Goal: Task Accomplishment & Management: Use online tool/utility

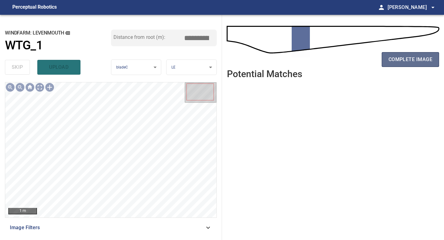
click at [405, 63] on span "complete image" at bounding box center [410, 59] width 44 height 9
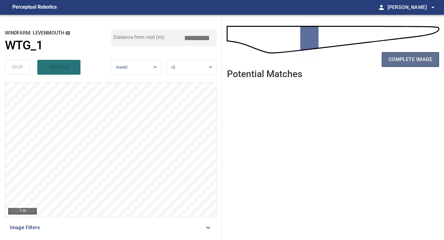
click at [415, 66] on button "complete image" at bounding box center [409, 59] width 57 height 15
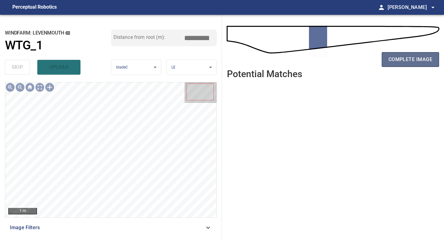
click at [415, 62] on span "complete image" at bounding box center [410, 59] width 44 height 9
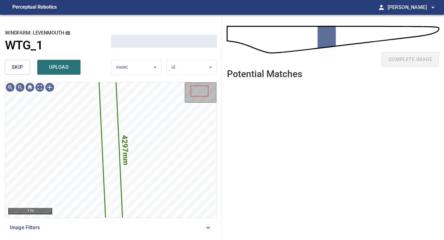
click at [25, 66] on button "skip" at bounding box center [17, 67] width 25 height 15
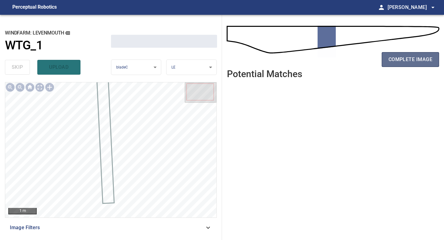
click at [398, 63] on span "complete image" at bounding box center [410, 59] width 44 height 9
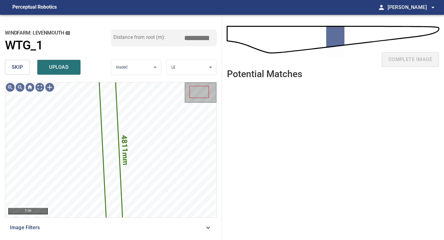
click at [23, 65] on button "skip" at bounding box center [17, 67] width 25 height 15
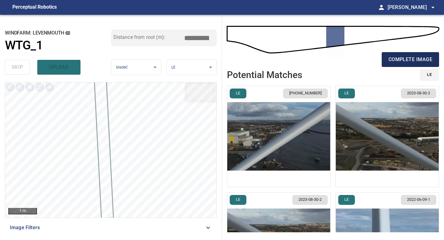
click at [412, 62] on span "complete image" at bounding box center [410, 59] width 44 height 9
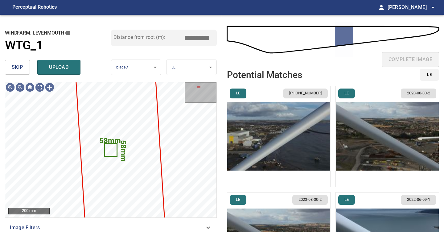
click at [16, 67] on span "skip" at bounding box center [17, 67] width 11 height 9
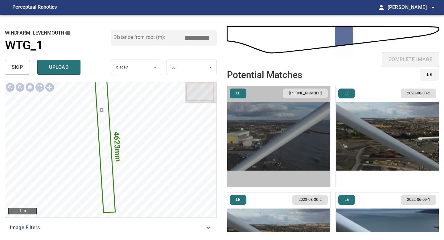
click at [311, 149] on img "button" at bounding box center [278, 136] width 103 height 101
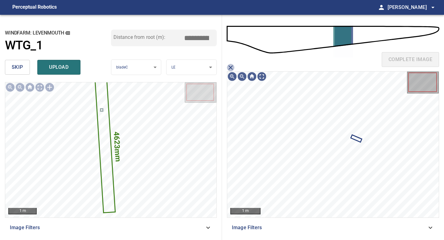
click at [230, 67] on icon "close matching imageResolution:" at bounding box center [230, 67] width 7 height 7
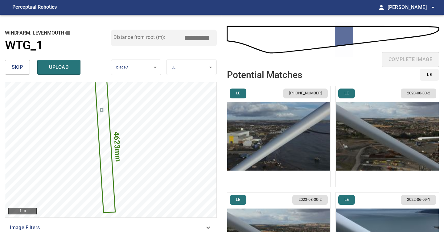
scroll to position [61, 0]
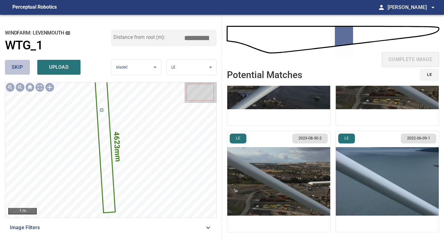
click at [24, 65] on button "skip" at bounding box center [17, 67] width 25 height 15
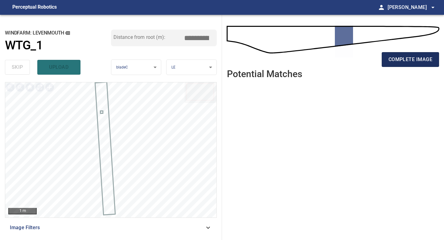
click at [411, 61] on span "complete image" at bounding box center [410, 59] width 44 height 9
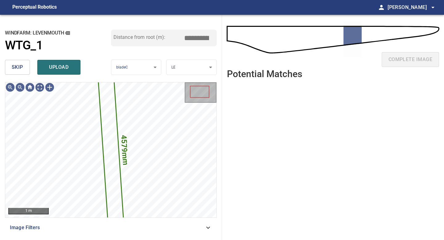
click at [9, 66] on button "skip" at bounding box center [17, 67] width 25 height 15
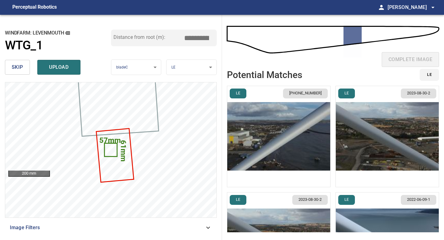
click at [21, 67] on span "skip" at bounding box center [17, 67] width 11 height 9
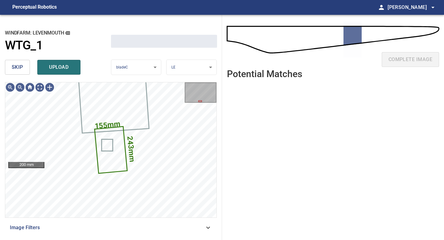
click at [21, 67] on span "skip" at bounding box center [17, 67] width 11 height 9
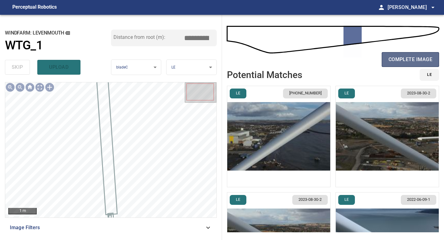
click at [409, 60] on span "complete image" at bounding box center [410, 59] width 44 height 9
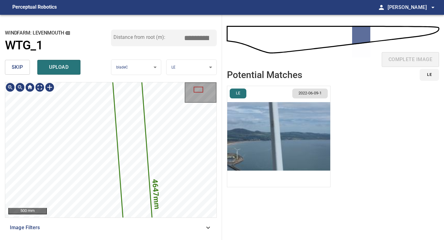
click at [21, 71] on span "skip" at bounding box center [17, 67] width 11 height 9
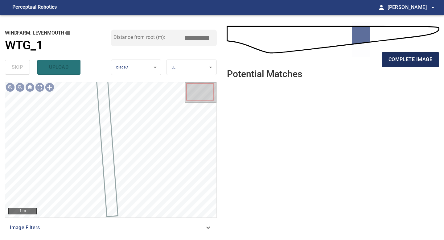
click at [408, 62] on span "complete image" at bounding box center [410, 59] width 44 height 9
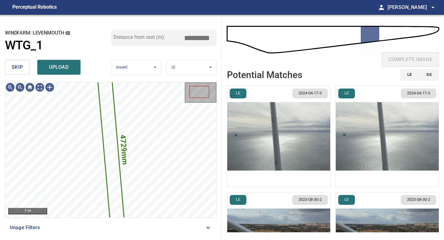
click at [6, 65] on button "skip" at bounding box center [17, 67] width 25 height 15
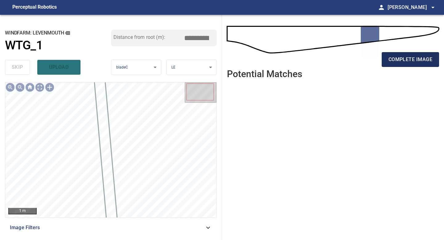
click at [417, 57] on span "complete image" at bounding box center [410, 59] width 44 height 9
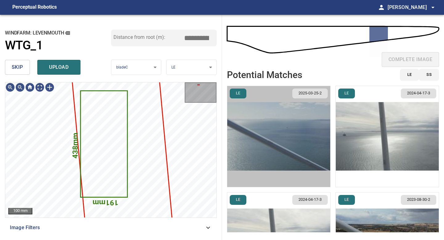
click at [282, 140] on img "button" at bounding box center [278, 136] width 103 height 101
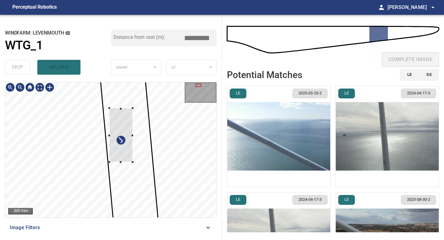
click at [123, 148] on div at bounding box center [120, 135] width 23 height 54
click at [130, 132] on div at bounding box center [119, 121] width 21 height 26
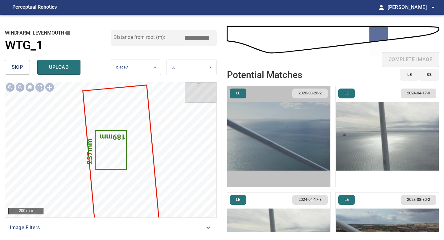
click at [315, 139] on img "button" at bounding box center [278, 136] width 103 height 101
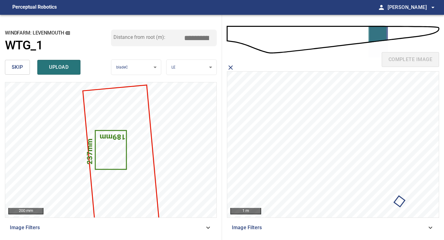
click at [400, 199] on icon at bounding box center [398, 201] width 9 height 10
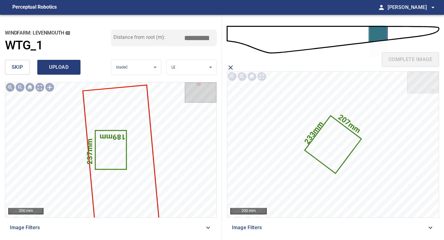
click at [59, 66] on span "upload" at bounding box center [59, 67] width 30 height 9
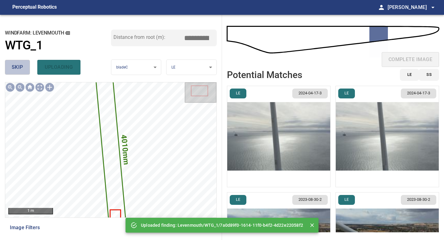
click at [15, 63] on span "skip" at bounding box center [17, 67] width 11 height 9
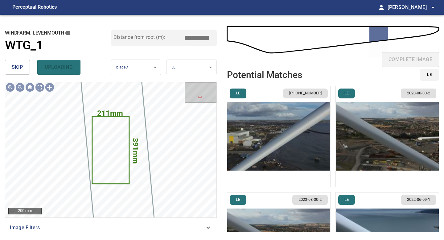
click at [15, 63] on span "skip" at bounding box center [17, 67] width 11 height 9
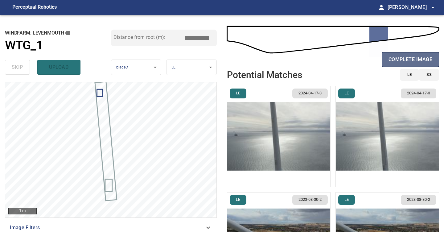
click at [411, 57] on span "complete image" at bounding box center [410, 59] width 44 height 9
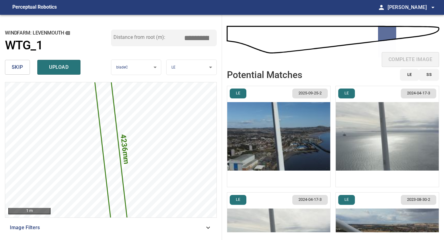
click at [312, 121] on img "button" at bounding box center [278, 136] width 103 height 101
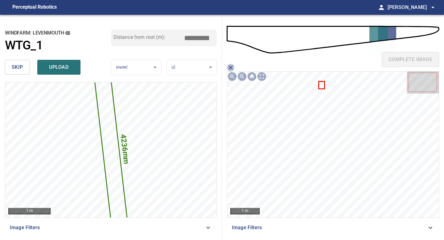
click at [230, 67] on icon "close matching imageResolution:" at bounding box center [230, 67] width 4 height 4
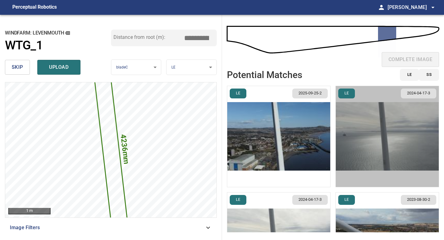
click at [349, 113] on img "button" at bounding box center [386, 136] width 103 height 101
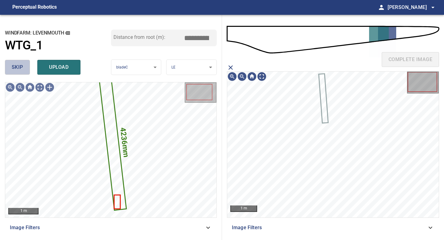
click at [24, 65] on button "skip" at bounding box center [17, 67] width 25 height 15
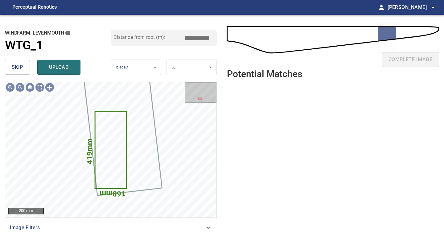
click at [24, 65] on button "skip" at bounding box center [17, 67] width 25 height 15
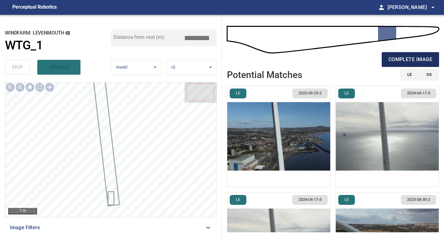
click at [415, 55] on span "complete image" at bounding box center [410, 59] width 44 height 9
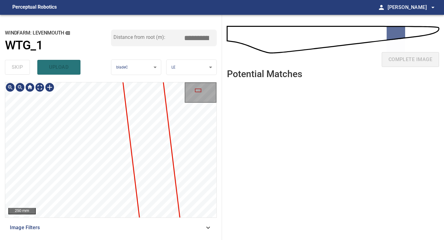
click at [113, 222] on div "250 mm Image Filters" at bounding box center [111, 158] width 212 height 153
click at [107, 224] on div "250 mm Image Filters" at bounding box center [111, 158] width 212 height 153
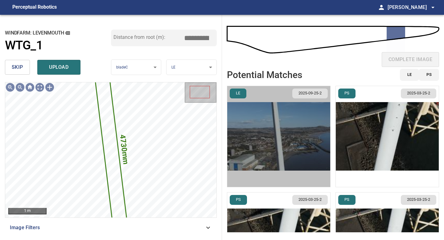
click at [261, 131] on img "button" at bounding box center [278, 136] width 103 height 101
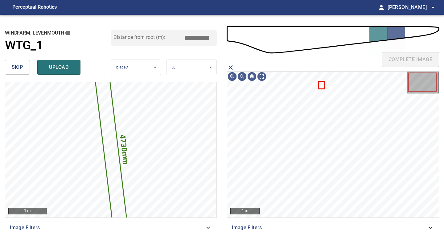
click at [229, 64] on icon "close matching imageResolution:" at bounding box center [230, 67] width 7 height 7
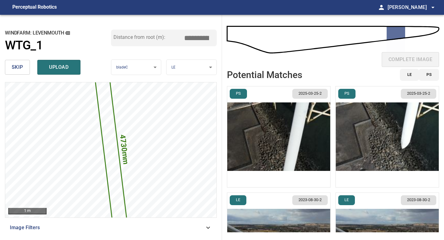
scroll to position [296, 0]
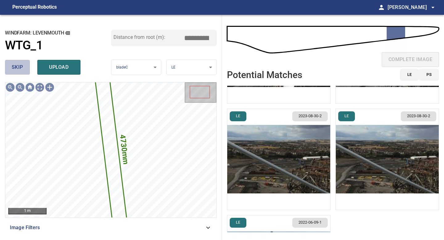
click at [18, 67] on span "skip" at bounding box center [17, 67] width 11 height 9
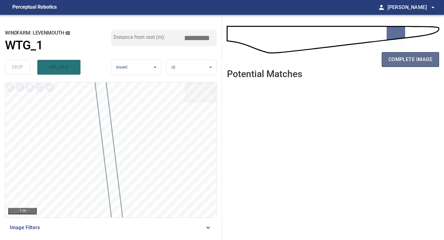
click at [411, 57] on span "complete image" at bounding box center [410, 59] width 44 height 9
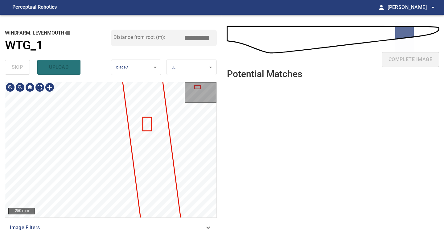
click at [96, 222] on div "250 mm Image Filters" at bounding box center [111, 158] width 212 height 153
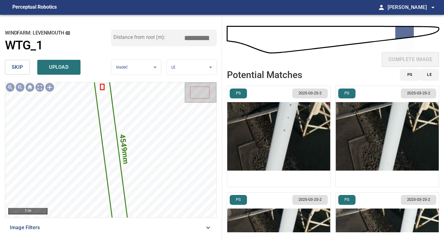
click at [18, 64] on span "skip" at bounding box center [17, 67] width 11 height 9
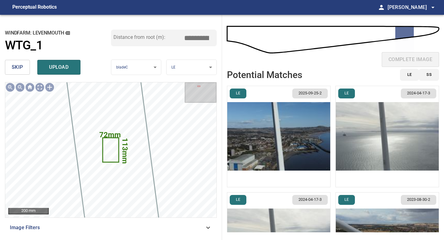
click at [18, 64] on span "skip" at bounding box center [17, 67] width 11 height 9
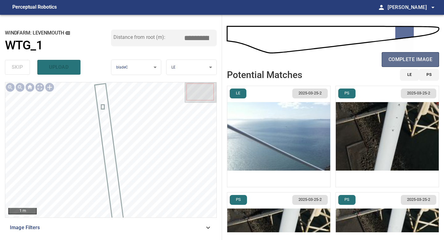
click at [403, 55] on span "complete image" at bounding box center [410, 59] width 44 height 9
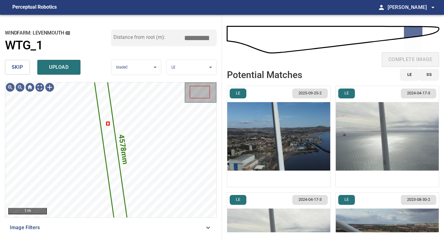
click at [252, 115] on img "button" at bounding box center [278, 136] width 103 height 101
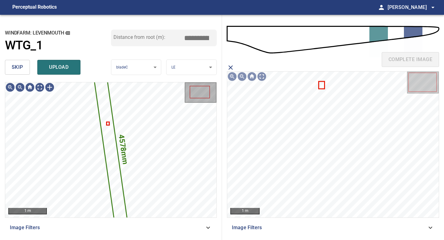
click at [19, 72] on button "skip" at bounding box center [17, 67] width 25 height 15
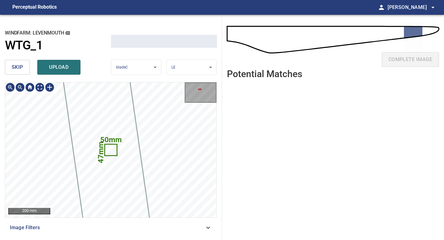
click at [19, 72] on button "skip" at bounding box center [17, 67] width 25 height 15
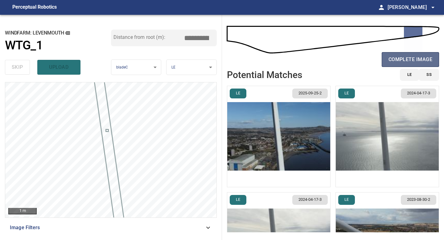
click at [386, 61] on button "complete image" at bounding box center [409, 59] width 57 height 15
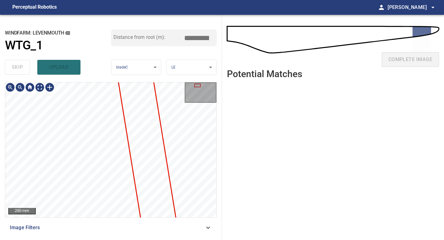
click at [97, 222] on div "250 mm Image Filters" at bounding box center [111, 158] width 212 height 153
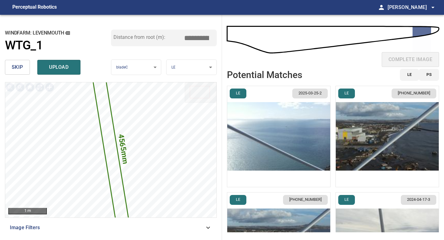
click at [21, 68] on span "skip" at bounding box center [17, 67] width 11 height 9
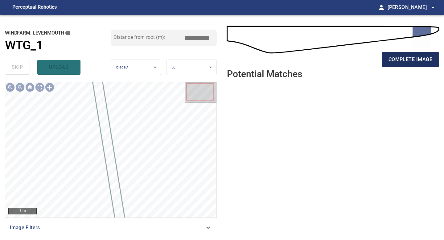
click at [407, 60] on span "complete image" at bounding box center [410, 59] width 44 height 9
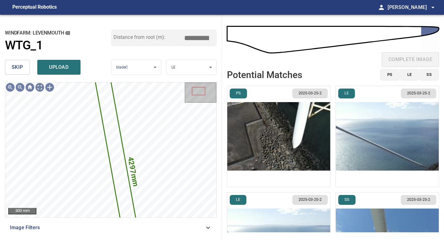
click at [378, 129] on img "button" at bounding box center [386, 136] width 103 height 101
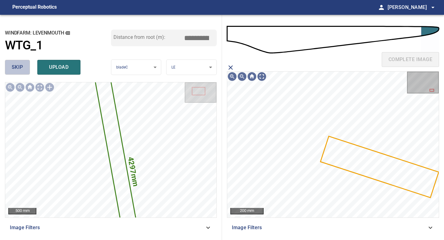
click at [16, 70] on span "skip" at bounding box center [17, 67] width 11 height 9
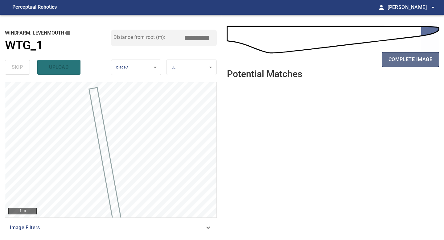
click at [400, 53] on button "complete image" at bounding box center [409, 59] width 57 height 15
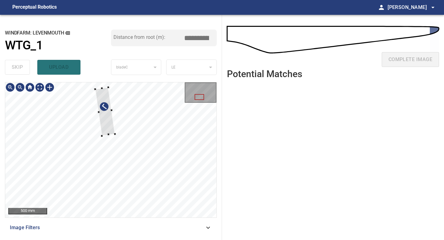
click at [107, 131] on div at bounding box center [105, 111] width 20 height 48
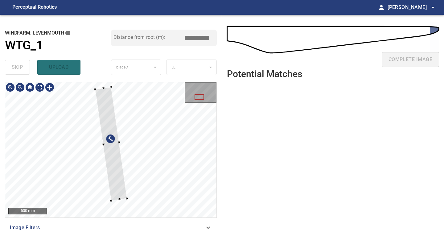
click at [127, 199] on div at bounding box center [110, 149] width 211 height 135
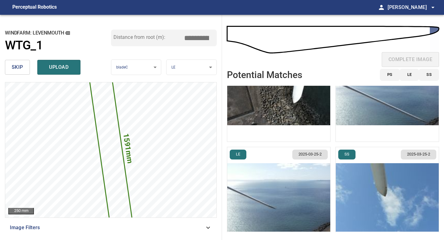
scroll to position [46, 0]
click at [315, 190] on img "button" at bounding box center [278, 197] width 103 height 101
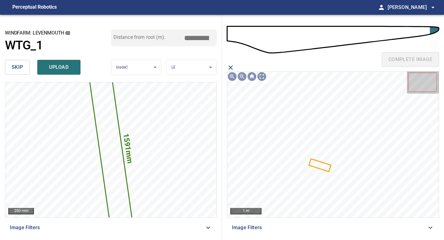
click at [318, 164] on icon at bounding box center [319, 165] width 21 height 12
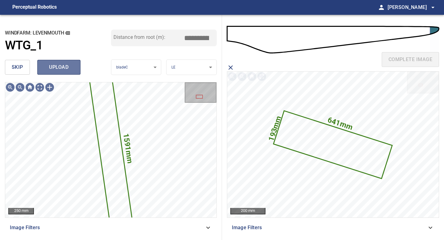
click at [59, 67] on span "upload" at bounding box center [59, 67] width 30 height 9
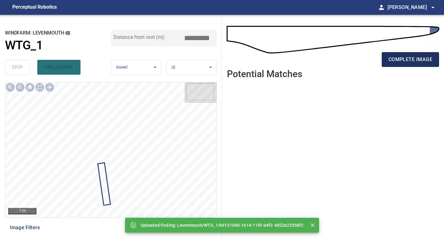
click at [388, 54] on button "complete image" at bounding box center [409, 59] width 57 height 15
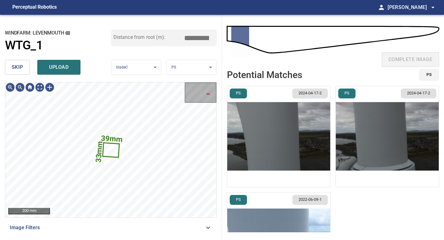
click at [20, 64] on span "skip" at bounding box center [17, 67] width 11 height 9
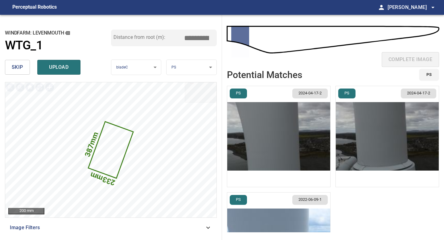
click at [19, 70] on span "skip" at bounding box center [17, 67] width 11 height 9
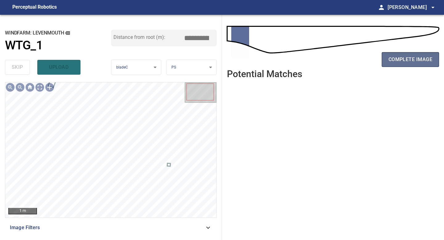
click at [407, 61] on span "complete image" at bounding box center [410, 59] width 44 height 9
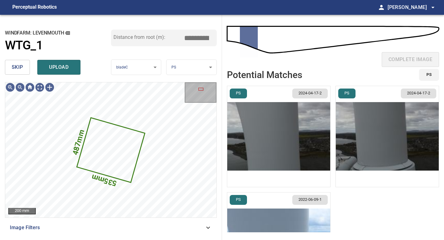
click at [21, 61] on button "skip" at bounding box center [17, 67] width 25 height 15
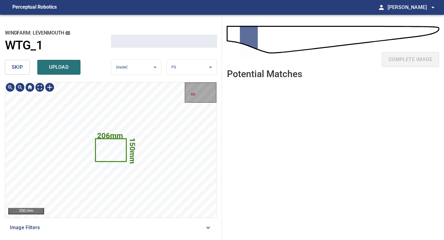
click at [21, 61] on button "skip" at bounding box center [17, 67] width 25 height 15
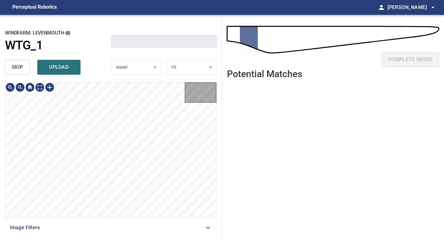
click at [21, 61] on button "skip" at bounding box center [17, 67] width 25 height 15
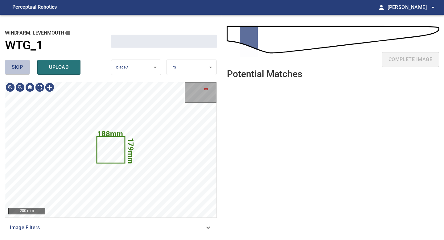
click at [21, 61] on button "skip" at bounding box center [17, 67] width 25 height 15
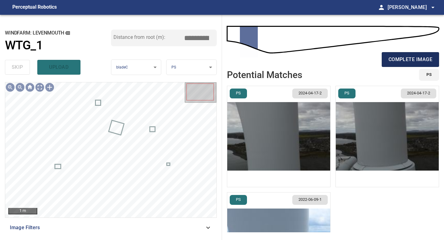
type input "****"
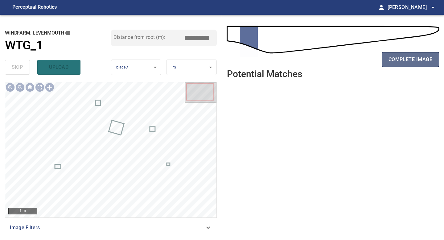
click at [399, 57] on span "complete image" at bounding box center [410, 59] width 44 height 9
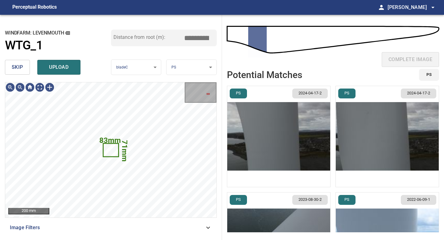
click at [11, 63] on button "skip" at bounding box center [17, 67] width 25 height 15
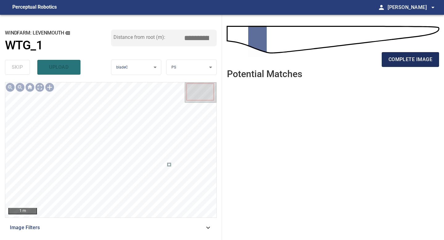
click at [400, 57] on span "complete image" at bounding box center [410, 59] width 44 height 9
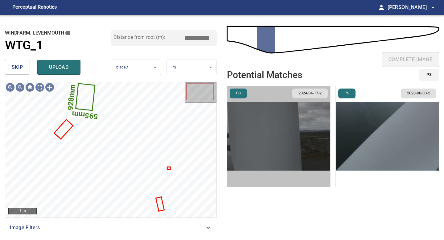
click at [258, 148] on img "button" at bounding box center [278, 136] width 103 height 101
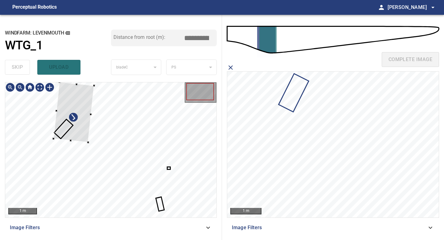
click at [53, 140] on div at bounding box center [110, 149] width 211 height 135
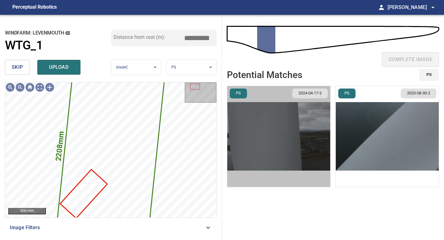
click at [301, 128] on img "button" at bounding box center [278, 136] width 103 height 101
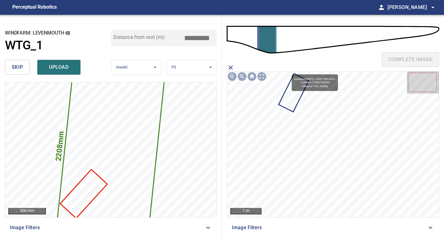
click at [291, 90] on icon at bounding box center [293, 92] width 29 height 37
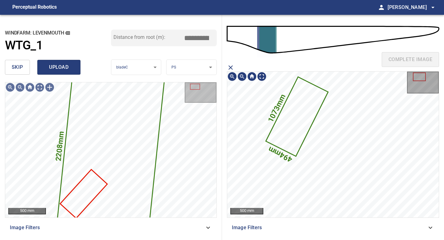
click at [51, 68] on span "upload" at bounding box center [59, 67] width 30 height 9
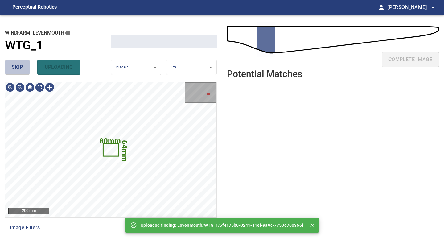
click at [25, 68] on button "skip" at bounding box center [17, 67] width 25 height 15
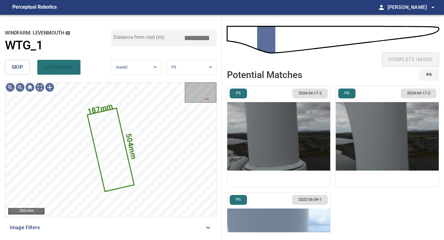
type input "*****"
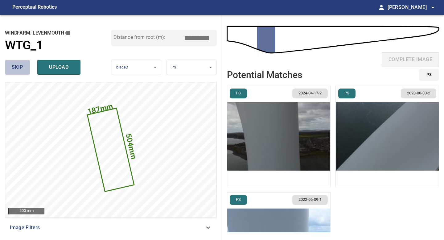
click at [25, 68] on button "skip" at bounding box center [17, 67] width 25 height 15
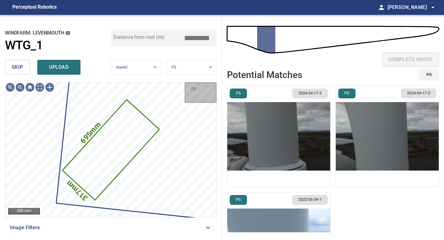
click at [25, 68] on button "skip" at bounding box center [17, 67] width 25 height 15
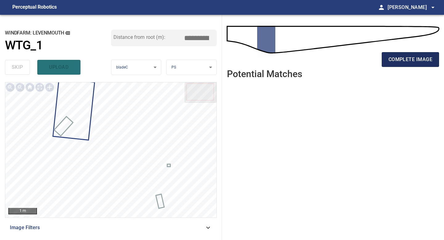
click at [407, 55] on button "complete image" at bounding box center [409, 59] width 57 height 15
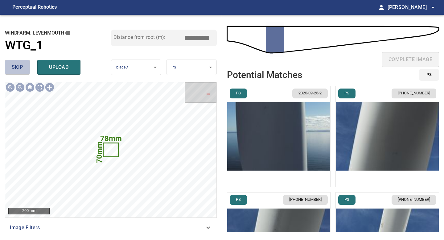
click at [24, 69] on button "skip" at bounding box center [17, 67] width 25 height 15
click at [23, 69] on button "skip" at bounding box center [17, 67] width 25 height 15
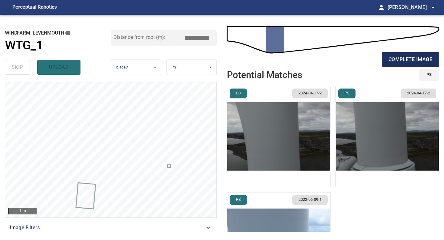
click at [412, 59] on span "complete image" at bounding box center [410, 59] width 44 height 9
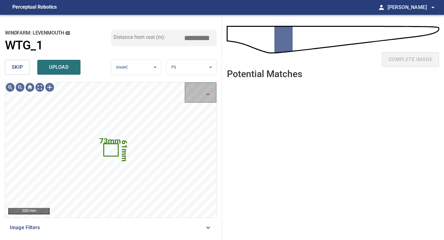
click at [22, 63] on span "skip" at bounding box center [17, 67] width 11 height 9
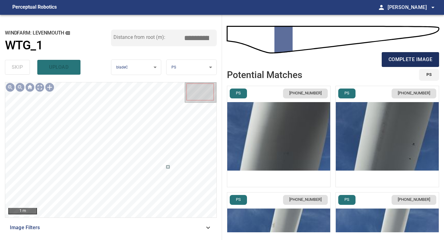
click at [403, 61] on span "complete image" at bounding box center [410, 59] width 44 height 9
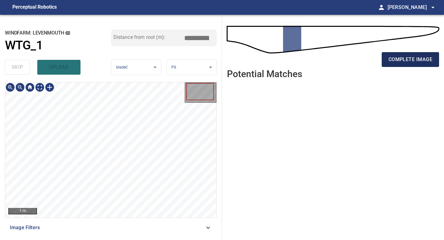
click at [390, 62] on span "complete image" at bounding box center [410, 59] width 44 height 9
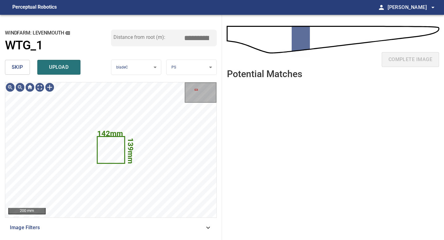
click at [16, 64] on span "skip" at bounding box center [17, 67] width 11 height 9
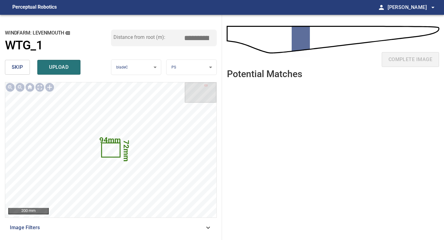
click at [19, 70] on span "skip" at bounding box center [17, 67] width 11 height 9
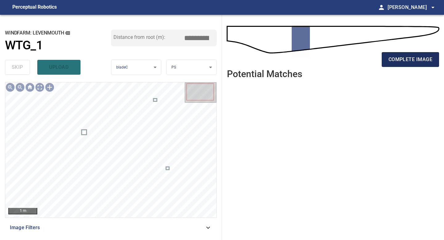
click at [416, 61] on span "complete image" at bounding box center [410, 59] width 44 height 9
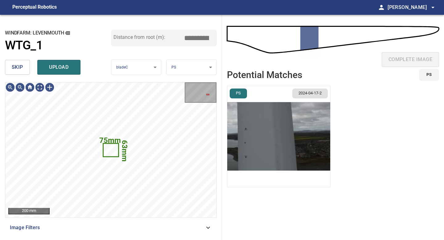
click at [25, 68] on button "skip" at bounding box center [17, 67] width 25 height 15
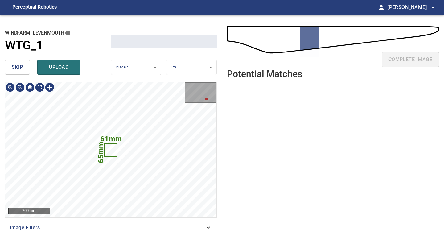
click at [25, 68] on button "skip" at bounding box center [17, 67] width 25 height 15
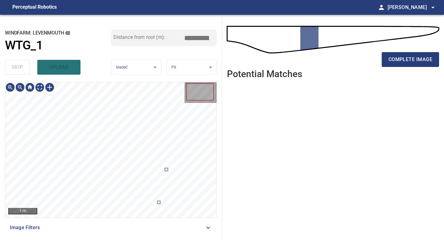
click at [25, 68] on div "skip upload" at bounding box center [58, 67] width 106 height 20
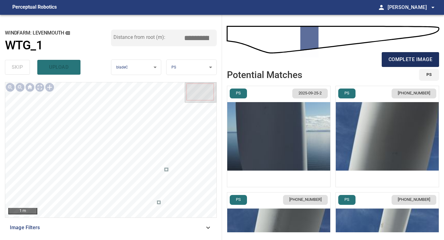
click at [409, 60] on span "complete image" at bounding box center [410, 59] width 44 height 9
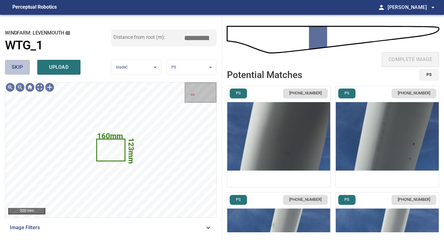
click at [23, 68] on button "skip" at bounding box center [17, 67] width 25 height 15
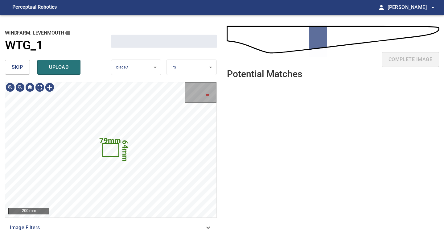
click at [23, 68] on button "skip" at bounding box center [17, 67] width 25 height 15
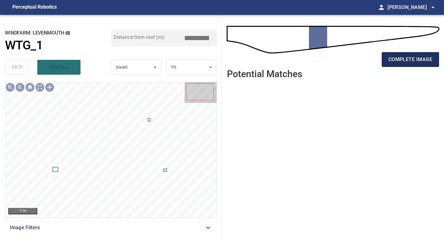
click at [419, 62] on span "complete image" at bounding box center [410, 59] width 44 height 9
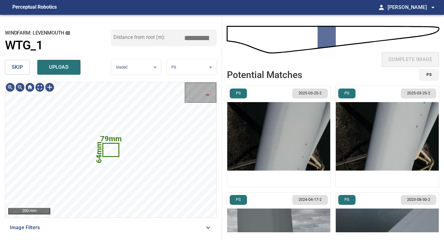
click at [25, 68] on button "skip" at bounding box center [17, 67] width 25 height 15
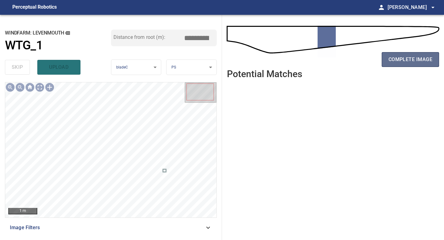
click at [402, 59] on span "complete image" at bounding box center [410, 59] width 44 height 9
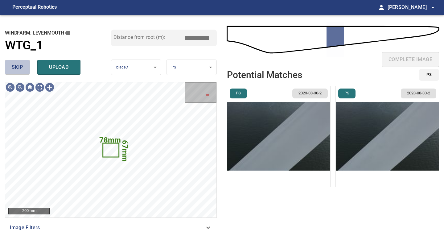
click at [20, 62] on button "skip" at bounding box center [17, 67] width 25 height 15
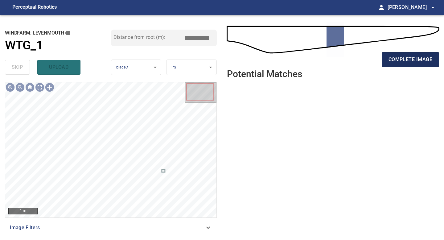
click at [418, 59] on span "complete image" at bounding box center [410, 59] width 44 height 9
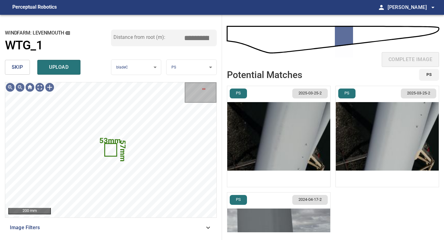
click at [19, 67] on span "skip" at bounding box center [17, 67] width 11 height 9
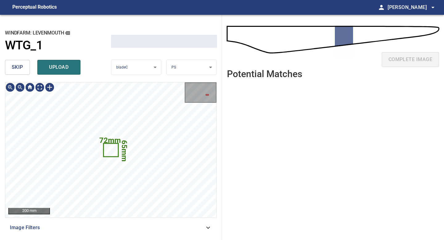
click at [19, 67] on span "skip" at bounding box center [17, 67] width 11 height 9
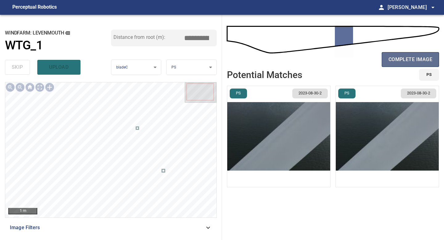
click at [400, 58] on span "complete image" at bounding box center [410, 59] width 44 height 9
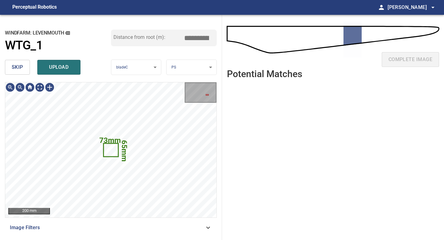
click at [18, 65] on span "skip" at bounding box center [17, 67] width 11 height 9
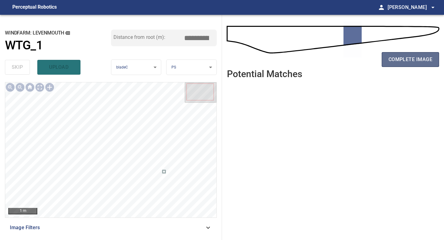
click at [412, 61] on span "complete image" at bounding box center [410, 59] width 44 height 9
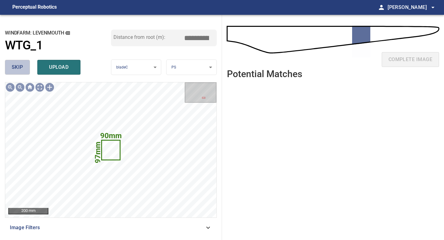
click at [21, 67] on span "skip" at bounding box center [17, 67] width 11 height 9
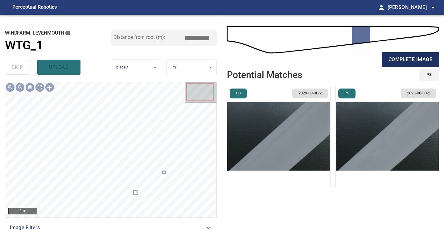
click at [415, 59] on span "complete image" at bounding box center [410, 59] width 44 height 9
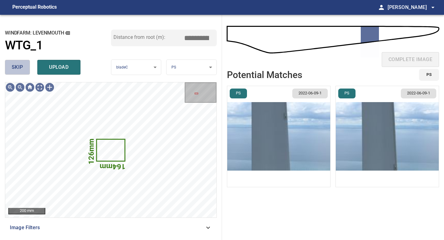
click at [20, 67] on span "skip" at bounding box center [17, 67] width 11 height 9
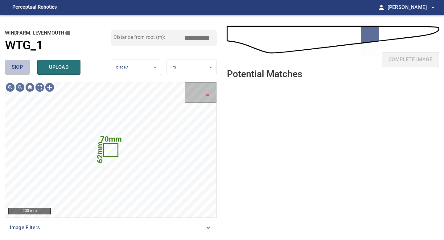
click at [20, 67] on span "skip" at bounding box center [17, 67] width 11 height 9
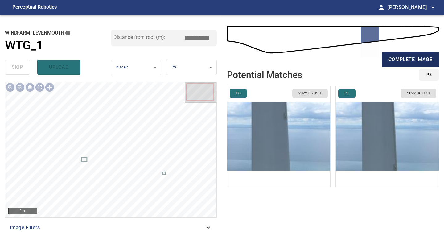
click at [420, 59] on span "complete image" at bounding box center [410, 59] width 44 height 9
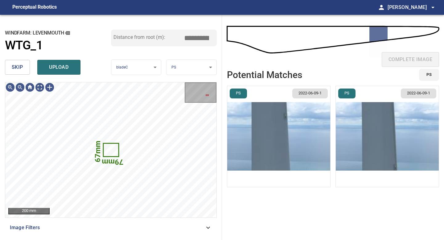
click at [23, 65] on button "skip" at bounding box center [17, 67] width 25 height 15
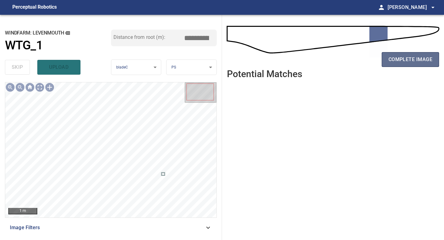
click at [403, 63] on span "complete image" at bounding box center [410, 59] width 44 height 9
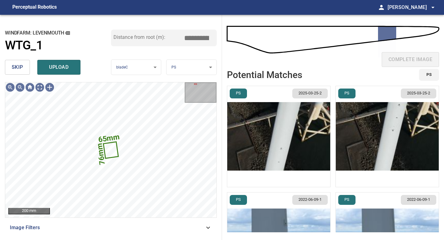
click at [12, 65] on span "skip" at bounding box center [17, 67] width 11 height 9
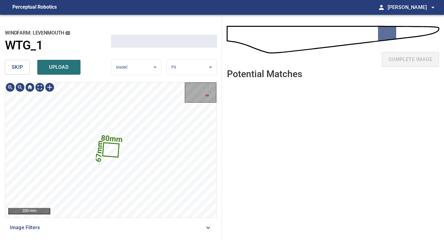
click at [12, 65] on span "skip" at bounding box center [17, 67] width 11 height 9
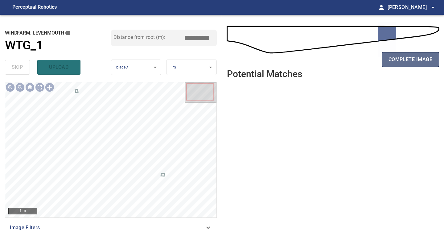
click at [397, 64] on button "complete image" at bounding box center [409, 59] width 57 height 15
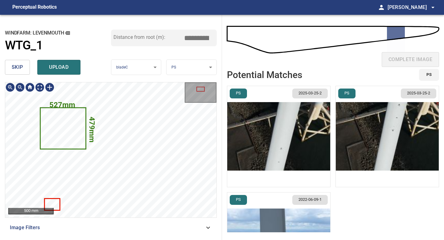
click at [97, 101] on div "479mm 527mm" at bounding box center [110, 149] width 211 height 135
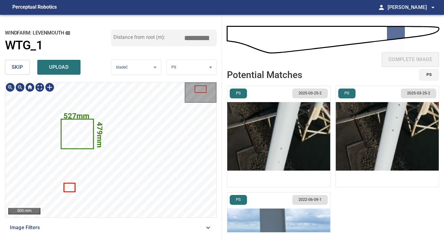
click at [253, 143] on img "button" at bounding box center [278, 136] width 103 height 101
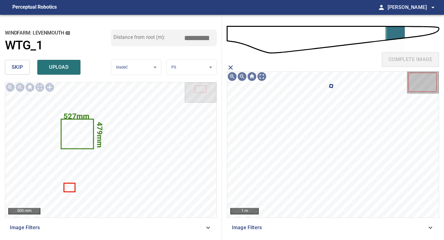
click at [231, 66] on icon "close matching imageResolution:" at bounding box center [230, 67] width 4 height 4
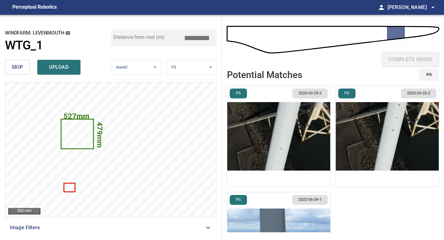
click at [412, 145] on img "button" at bounding box center [386, 136] width 103 height 101
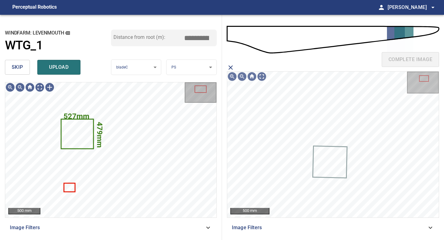
click at [16, 63] on span "skip" at bounding box center [17, 67] width 11 height 9
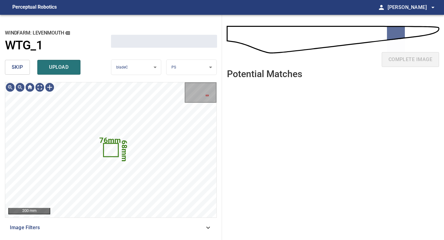
click at [16, 63] on span "skip" at bounding box center [17, 67] width 11 height 9
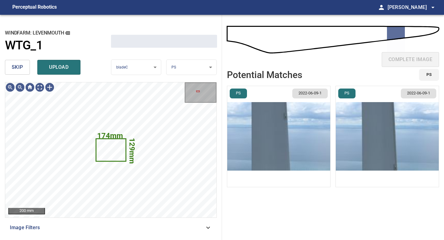
click at [16, 63] on span "skip" at bounding box center [17, 67] width 11 height 9
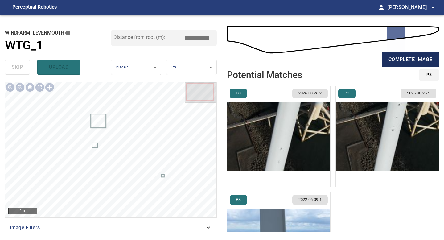
click at [408, 58] on span "complete image" at bounding box center [410, 59] width 44 height 9
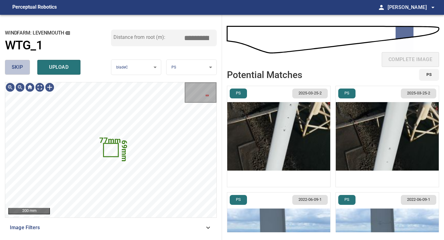
click at [24, 67] on button "skip" at bounding box center [17, 67] width 25 height 15
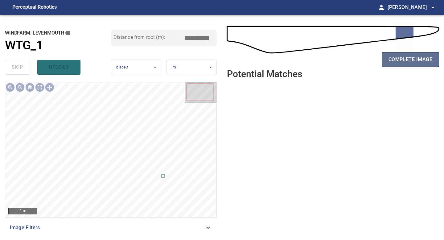
click at [421, 60] on span "complete image" at bounding box center [410, 59] width 44 height 9
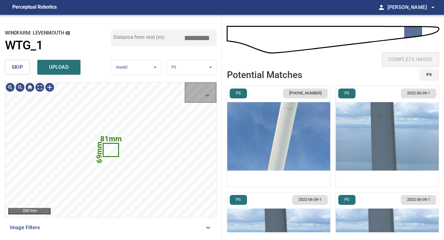
click at [21, 64] on span "skip" at bounding box center [17, 67] width 11 height 9
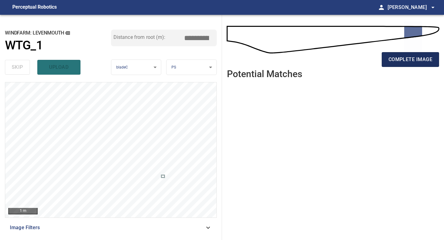
click at [398, 56] on span "complete image" at bounding box center [410, 59] width 44 height 9
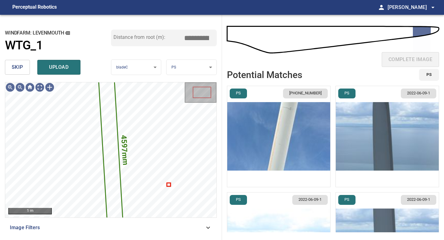
click at [25, 66] on button "skip" at bounding box center [17, 67] width 25 height 15
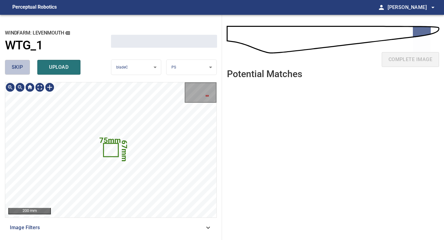
click at [25, 66] on button "skip" at bounding box center [17, 67] width 25 height 15
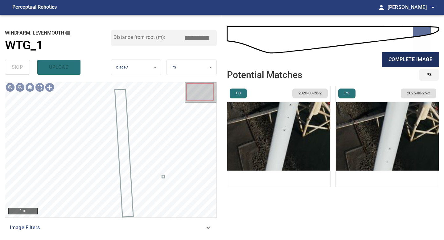
click at [393, 63] on span "complete image" at bounding box center [410, 59] width 44 height 9
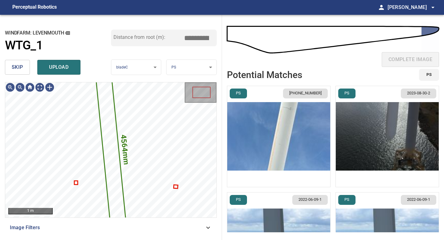
click at [20, 69] on span "skip" at bounding box center [17, 67] width 11 height 9
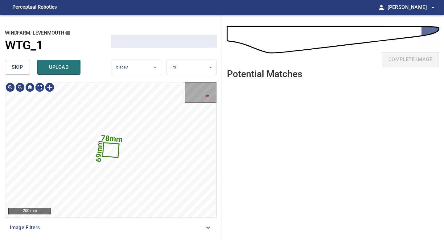
click at [20, 69] on span "skip" at bounding box center [17, 67] width 11 height 9
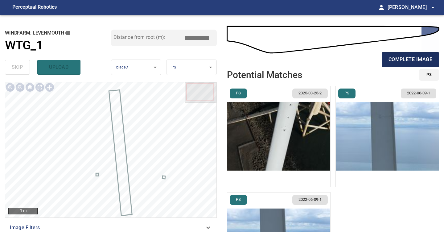
click at [400, 55] on span "complete image" at bounding box center [410, 59] width 44 height 9
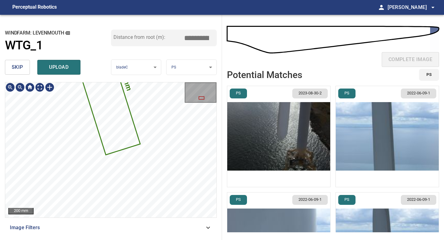
click at [126, 36] on div "**********" at bounding box center [111, 127] width 222 height 225
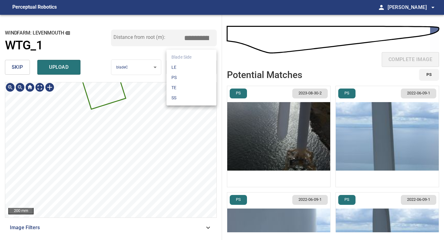
click at [196, 67] on body "**********" at bounding box center [222, 120] width 444 height 240
click at [196, 67] on li "LE" at bounding box center [191, 67] width 50 height 10
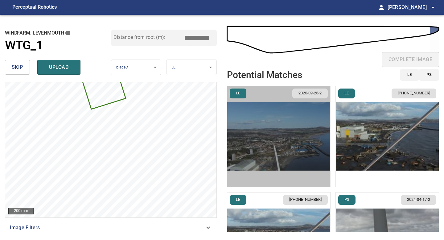
click at [312, 139] on img "button" at bounding box center [278, 136] width 103 height 101
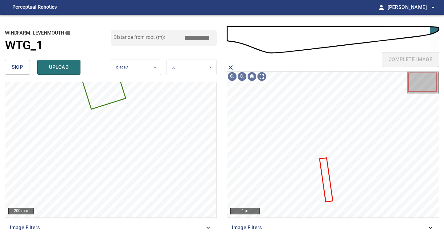
click at [324, 165] on icon at bounding box center [326, 179] width 12 height 43
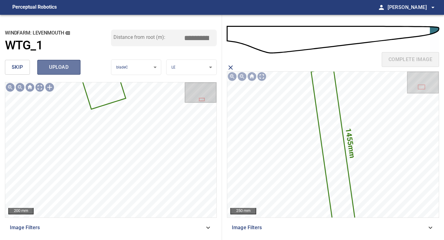
click at [60, 62] on button "upload" at bounding box center [58, 67] width 43 height 15
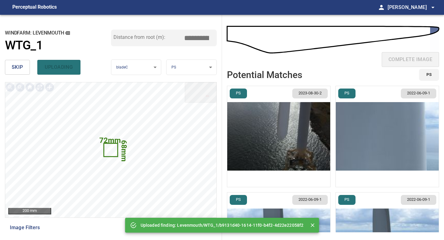
click at [19, 73] on button "skip" at bounding box center [17, 67] width 25 height 15
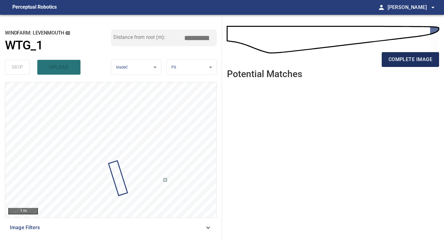
click at [394, 60] on span "complete image" at bounding box center [410, 59] width 44 height 9
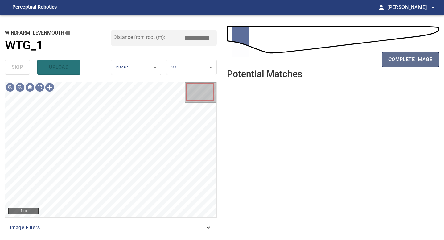
click at [390, 59] on span "complete image" at bounding box center [410, 59] width 44 height 9
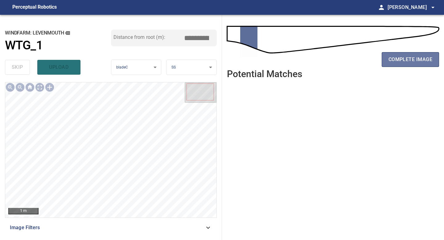
click at [390, 59] on span "complete image" at bounding box center [410, 59] width 44 height 9
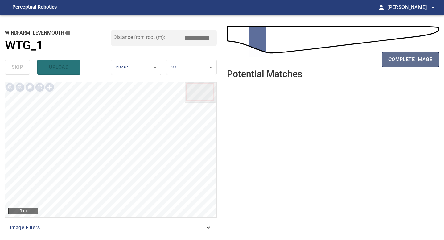
click at [390, 60] on span "complete image" at bounding box center [410, 59] width 44 height 9
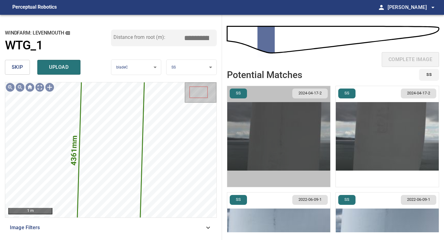
click at [302, 148] on img "button" at bounding box center [278, 136] width 103 height 101
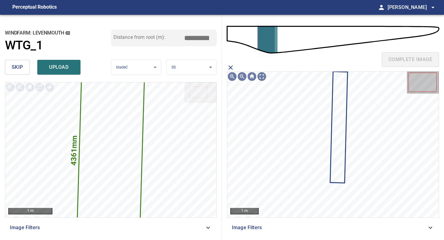
click at [339, 139] on icon at bounding box center [338, 127] width 16 height 110
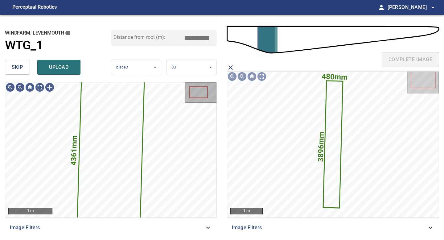
click at [64, 70] on span "upload" at bounding box center [59, 67] width 30 height 9
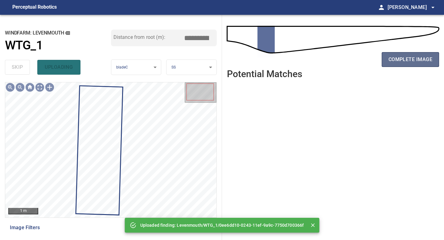
click at [405, 58] on span "complete image" at bounding box center [410, 59] width 44 height 9
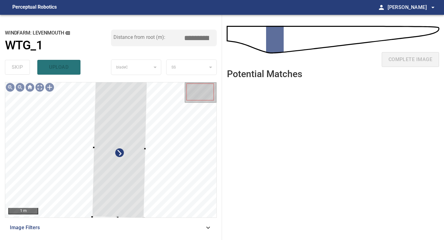
click at [147, 77] on div "**********" at bounding box center [111, 127] width 222 height 225
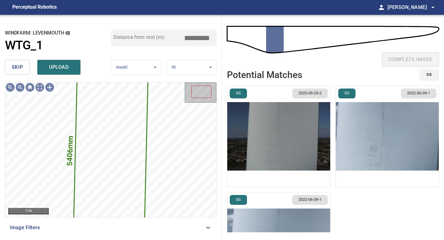
click at [302, 124] on img "button" at bounding box center [278, 136] width 103 height 101
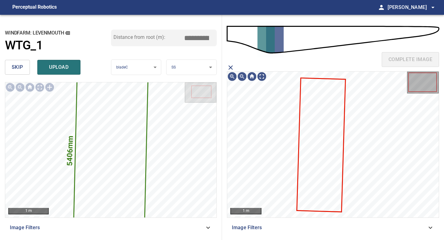
click at [327, 121] on icon at bounding box center [320, 144] width 47 height 133
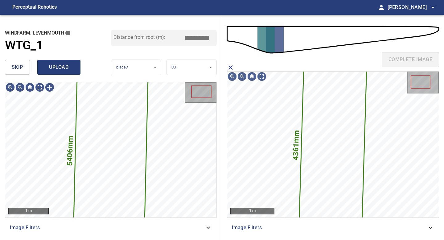
click at [51, 70] on span "upload" at bounding box center [59, 67] width 30 height 9
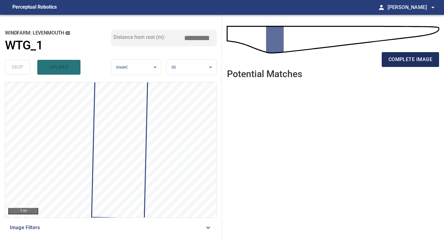
click at [419, 56] on span "complete image" at bounding box center [410, 59] width 44 height 9
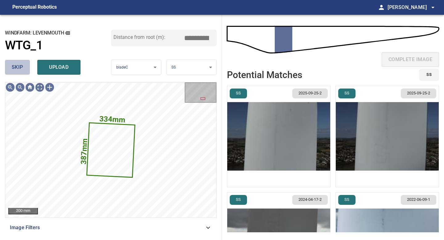
click at [20, 68] on span "skip" at bounding box center [17, 67] width 11 height 9
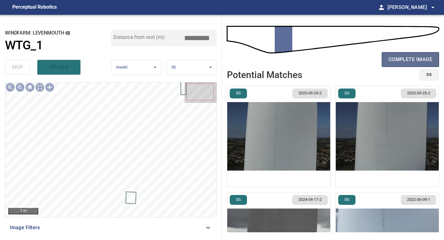
click at [400, 53] on button "complete image" at bounding box center [409, 59] width 57 height 15
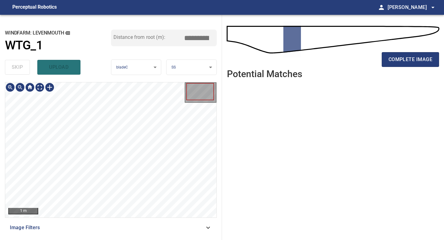
click at [399, 51] on div "complete image" at bounding box center [333, 62] width 212 height 25
click at [399, 56] on span "complete image" at bounding box center [410, 59] width 44 height 9
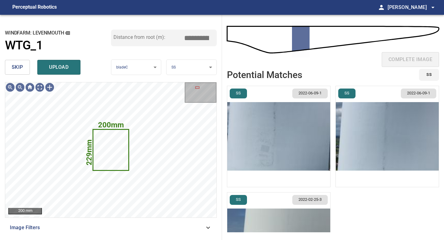
click at [23, 68] on button "skip" at bounding box center [17, 67] width 25 height 15
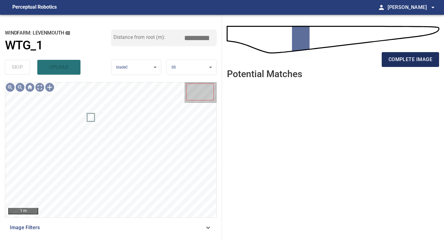
click at [395, 61] on span "complete image" at bounding box center [410, 59] width 44 height 9
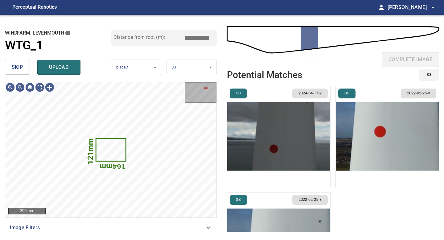
click at [10, 66] on button "skip" at bounding box center [17, 67] width 25 height 15
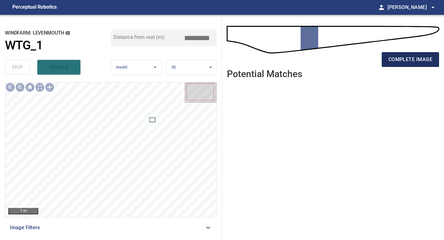
click at [412, 63] on span "complete image" at bounding box center [410, 59] width 44 height 9
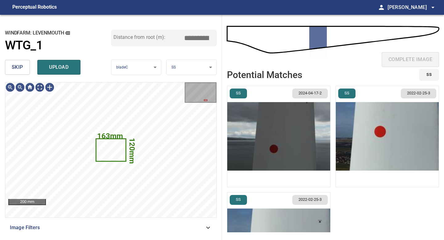
click at [25, 70] on button "skip" at bounding box center [17, 67] width 25 height 15
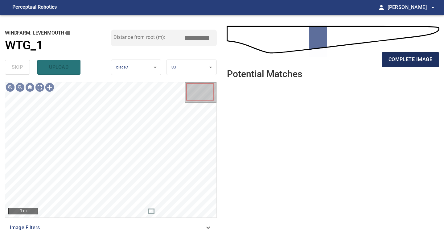
click at [393, 56] on span "complete image" at bounding box center [410, 59] width 44 height 9
click at [396, 59] on span "complete image" at bounding box center [410, 59] width 44 height 9
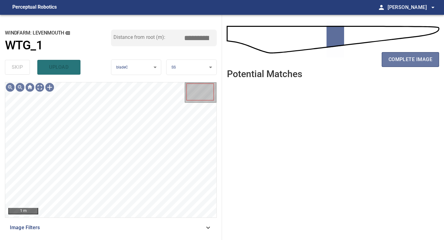
click at [396, 59] on span "complete image" at bounding box center [410, 59] width 44 height 9
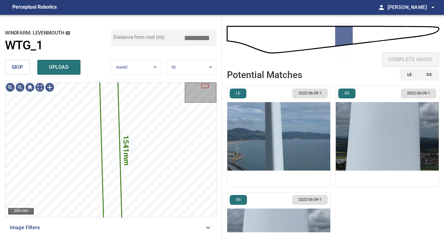
click at [7, 66] on button "skip" at bounding box center [17, 67] width 25 height 15
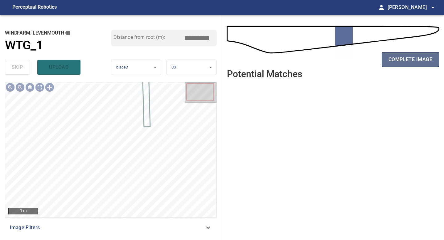
click at [412, 63] on span "complete image" at bounding box center [410, 59] width 44 height 9
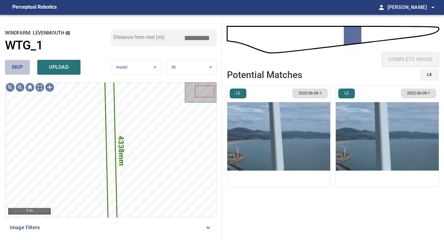
click at [18, 62] on button "skip" at bounding box center [17, 67] width 25 height 15
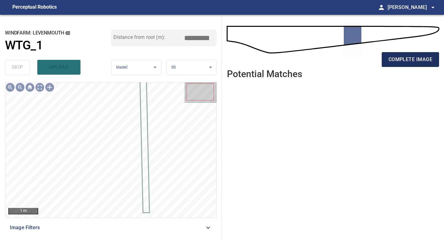
click at [408, 61] on span "complete image" at bounding box center [410, 59] width 44 height 9
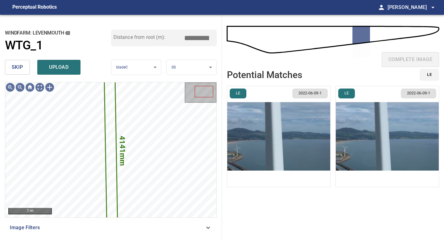
click at [20, 68] on span "skip" at bounding box center [17, 67] width 11 height 9
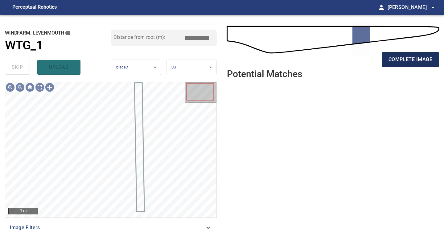
click at [388, 63] on span "complete image" at bounding box center [410, 59] width 44 height 9
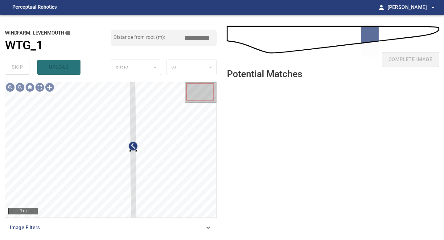
click at [135, 222] on div "1 m Image Filters" at bounding box center [111, 158] width 212 height 153
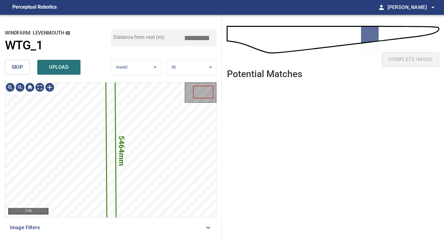
click at [184, 70] on body "**********" at bounding box center [222, 120] width 444 height 240
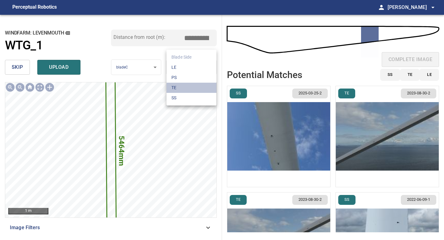
click at [181, 86] on li "TE" at bounding box center [191, 88] width 50 height 10
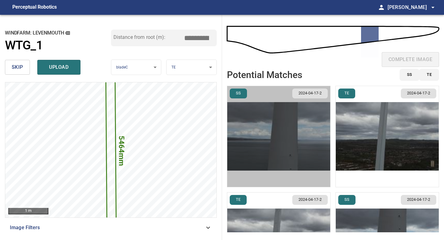
click at [306, 139] on img "button" at bounding box center [278, 136] width 103 height 101
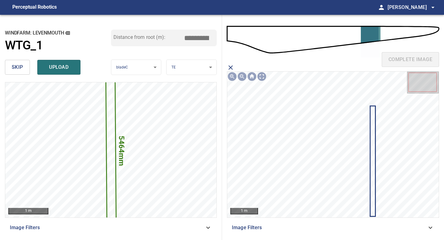
click at [370, 117] on icon at bounding box center [372, 160] width 4 height 109
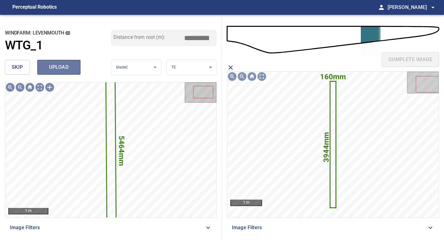
click at [65, 62] on button "upload" at bounding box center [58, 67] width 43 height 15
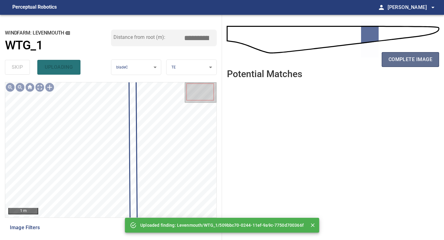
click at [412, 59] on span "complete image" at bounding box center [410, 59] width 44 height 9
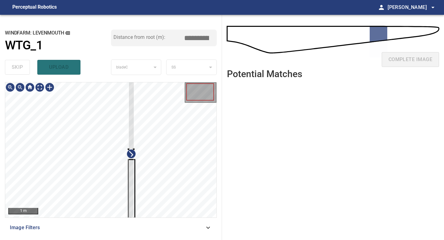
click at [137, 221] on div "1 m Image Filters" at bounding box center [111, 158] width 212 height 153
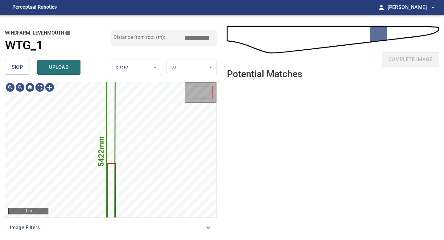
click at [187, 69] on body "**********" at bounding box center [222, 120] width 444 height 240
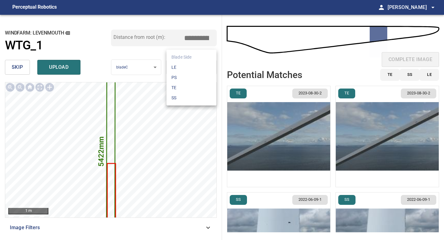
drag, startPoint x: 187, startPoint y: 82, endPoint x: 187, endPoint y: 85, distance: 3.7
click at [187, 85] on ul "Blade Side LE PS TE SS" at bounding box center [191, 78] width 50 height 56
click at [187, 85] on li "TE" at bounding box center [191, 88] width 50 height 10
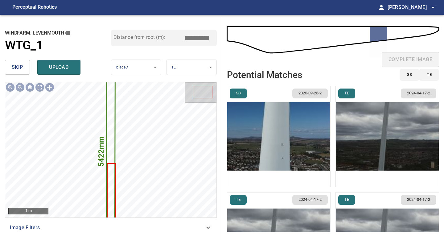
click at [299, 122] on img "button" at bounding box center [278, 136] width 103 height 101
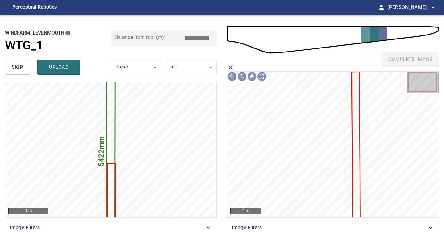
click at [356, 120] on icon at bounding box center [356, 145] width 8 height 146
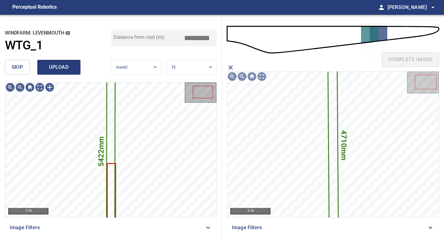
click at [59, 70] on span "upload" at bounding box center [59, 67] width 30 height 9
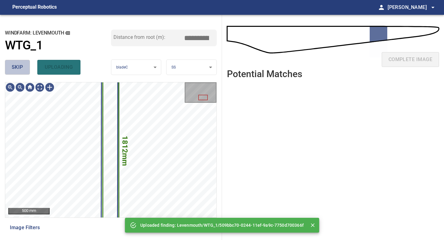
click at [18, 70] on span "skip" at bounding box center [17, 67] width 11 height 9
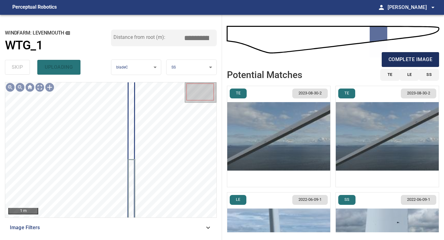
click at [400, 62] on span "complete image" at bounding box center [410, 59] width 44 height 9
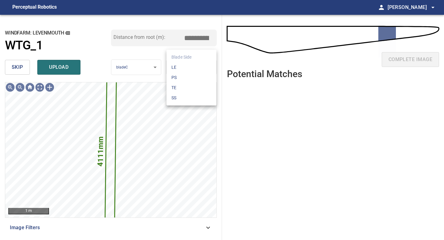
click at [191, 68] on body "**********" at bounding box center [222, 120] width 444 height 240
click at [186, 84] on li "TE" at bounding box center [191, 88] width 50 height 10
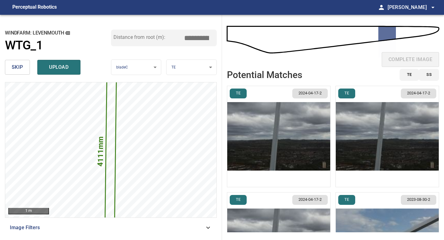
click at [197, 38] on input "*****" at bounding box center [198, 38] width 31 height 12
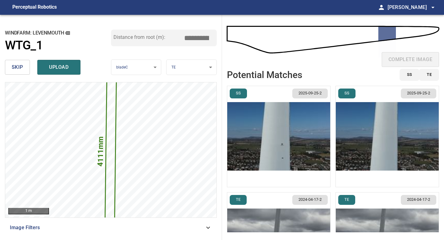
type input "*****"
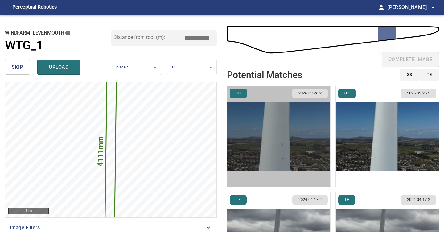
click at [294, 116] on img "button" at bounding box center [278, 136] width 103 height 101
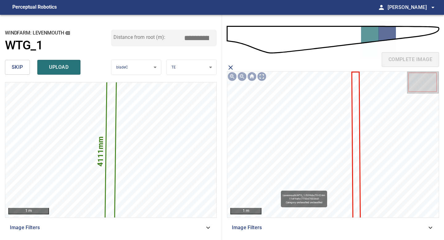
click at [353, 118] on icon at bounding box center [356, 145] width 8 height 146
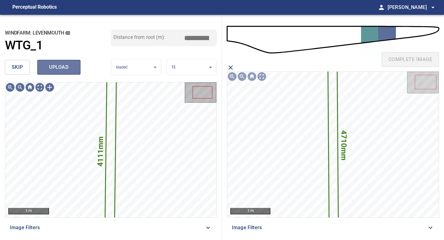
click at [71, 67] on span "upload" at bounding box center [59, 67] width 30 height 9
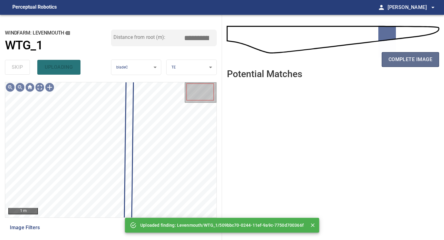
click at [414, 57] on span "complete image" at bounding box center [410, 59] width 44 height 9
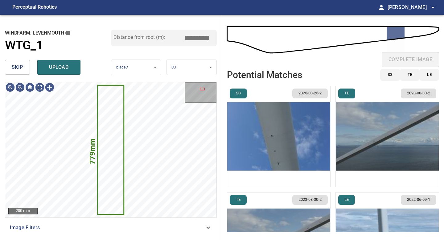
click at [23, 65] on button "skip" at bounding box center [17, 67] width 25 height 15
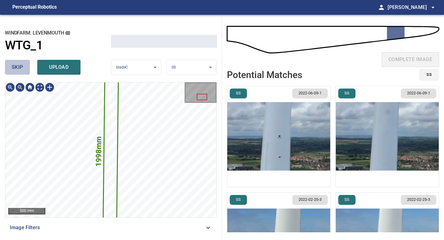
click at [23, 65] on button "skip" at bounding box center [17, 67] width 25 height 15
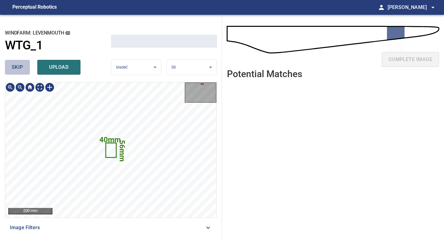
click at [23, 65] on button "skip" at bounding box center [17, 67] width 25 height 15
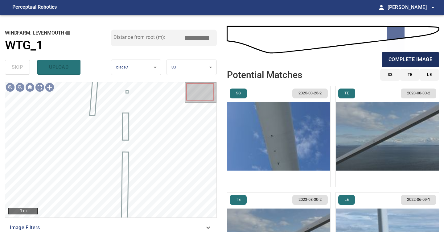
click at [412, 56] on span "complete image" at bounding box center [410, 59] width 44 height 9
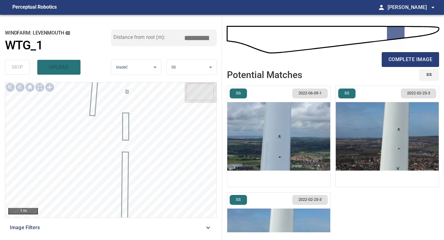
type input "*****"
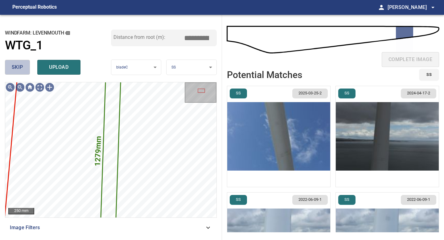
click at [29, 67] on button "skip" at bounding box center [17, 67] width 25 height 15
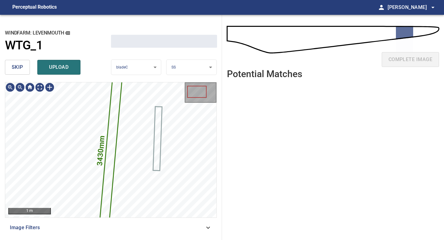
click at [29, 67] on button "skip" at bounding box center [17, 67] width 25 height 15
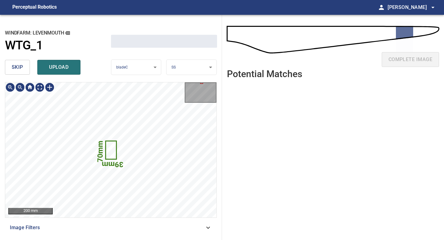
click at [29, 67] on button "skip" at bounding box center [17, 67] width 25 height 15
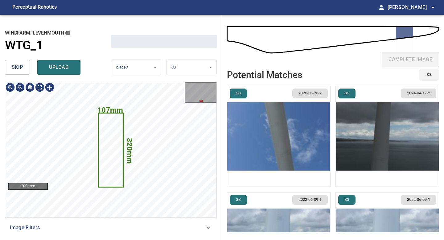
click at [29, 67] on button "skip" at bounding box center [17, 67] width 25 height 15
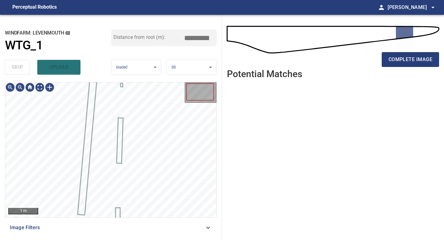
click at [29, 67] on div "skip upload" at bounding box center [58, 67] width 106 height 20
type input "*****"
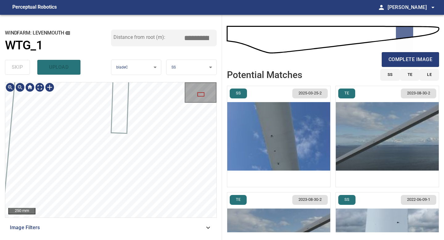
click at [125, 239] on div "**********" at bounding box center [111, 127] width 222 height 225
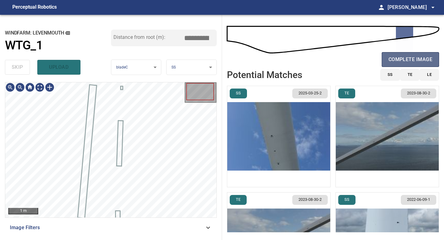
click at [393, 62] on span "complete image" at bounding box center [410, 59] width 44 height 9
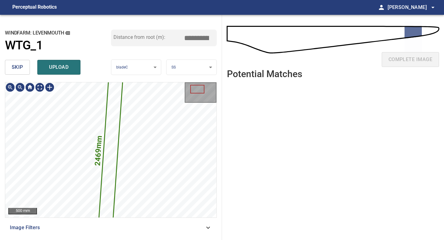
click at [19, 69] on span "skip" at bounding box center [17, 67] width 11 height 9
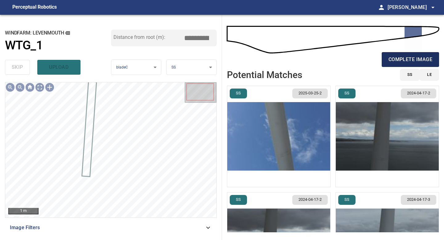
click at [397, 57] on span "complete image" at bounding box center [410, 59] width 44 height 9
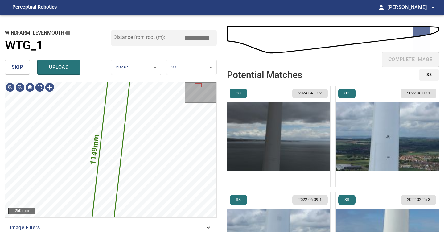
click at [18, 57] on div "skip upload" at bounding box center [58, 67] width 106 height 20
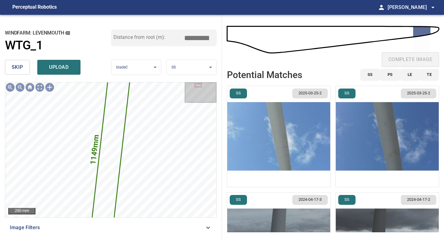
click at [22, 63] on span "skip" at bounding box center [17, 67] width 11 height 9
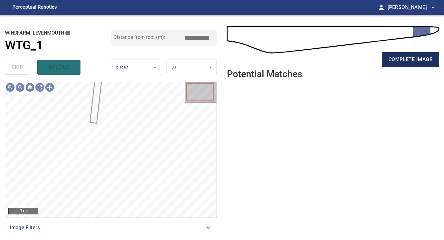
click at [395, 58] on span "complete image" at bounding box center [410, 59] width 44 height 9
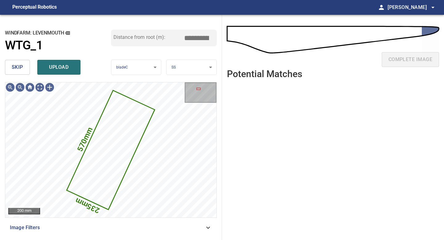
click at [188, 70] on body "**********" at bounding box center [222, 120] width 444 height 240
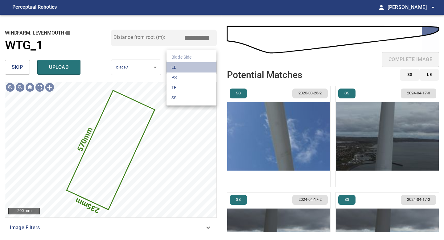
click at [188, 70] on li "LE" at bounding box center [191, 67] width 50 height 10
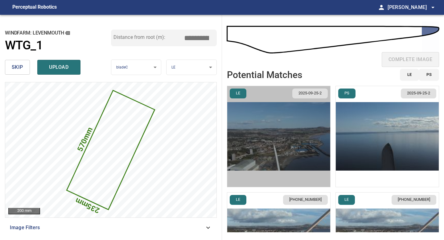
click at [298, 147] on img "button" at bounding box center [278, 136] width 103 height 101
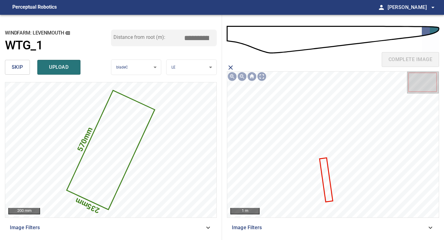
click at [324, 165] on icon at bounding box center [326, 179] width 12 height 43
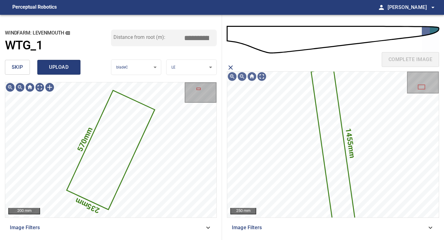
click at [66, 66] on span "upload" at bounding box center [59, 67] width 30 height 9
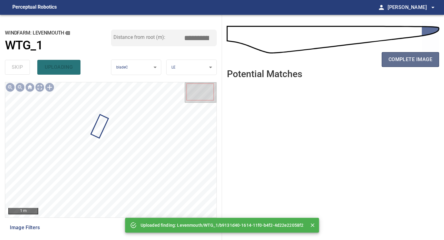
click at [404, 64] on button "complete image" at bounding box center [409, 59] width 57 height 15
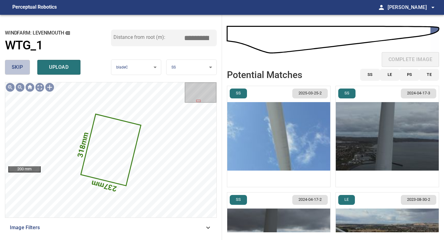
click at [21, 71] on button "skip" at bounding box center [17, 67] width 25 height 15
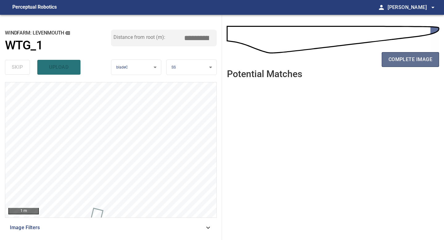
click at [400, 62] on span "complete image" at bounding box center [410, 59] width 44 height 9
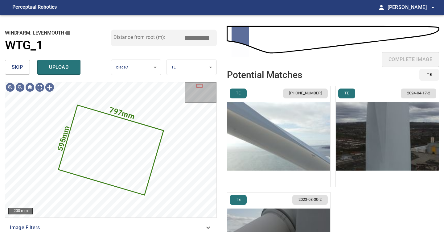
click at [22, 67] on span "skip" at bounding box center [17, 67] width 11 height 9
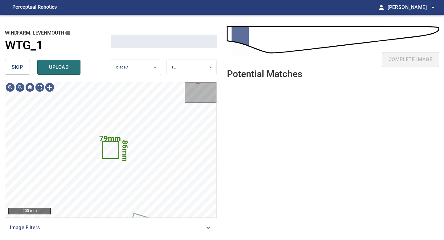
click at [22, 67] on span "skip" at bounding box center [17, 67] width 11 height 9
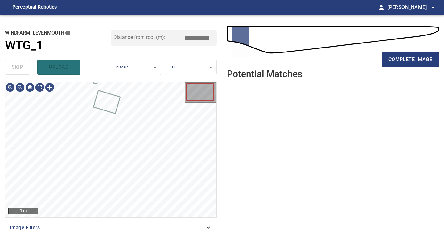
click at [22, 67] on div "skip upload" at bounding box center [58, 67] width 106 height 20
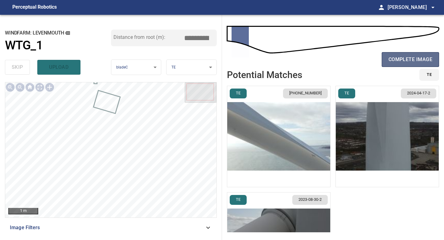
click at [412, 57] on span "complete image" at bounding box center [410, 59] width 44 height 9
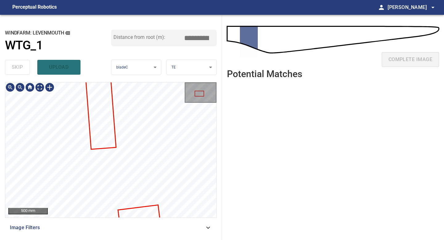
click at [76, 239] on div "**********" at bounding box center [111, 127] width 222 height 225
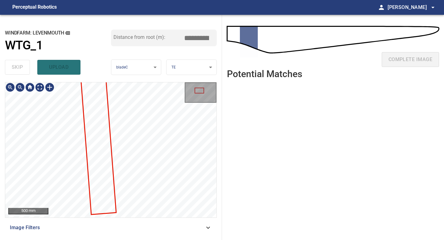
click at [59, 221] on div "500 mm Image Filters" at bounding box center [111, 158] width 212 height 153
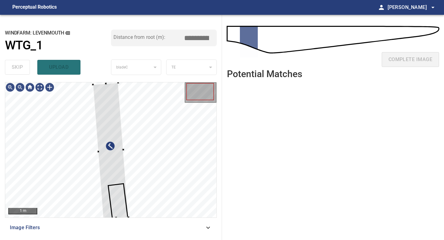
click at [128, 219] on div "1 m Image Filters" at bounding box center [111, 158] width 212 height 153
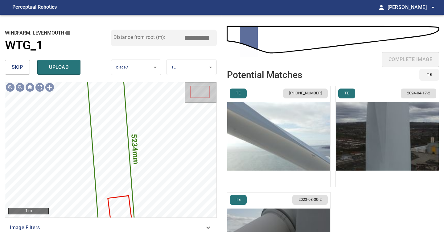
click at [295, 138] on img "button" at bounding box center [278, 136] width 103 height 101
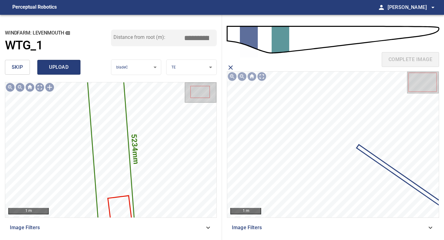
click at [58, 64] on span "upload" at bounding box center [59, 67] width 30 height 9
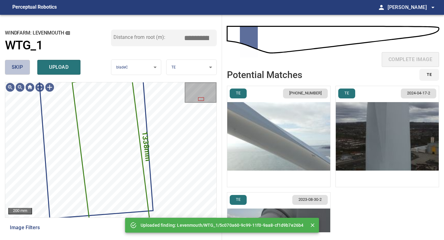
click at [20, 68] on span "skip" at bounding box center [17, 67] width 11 height 9
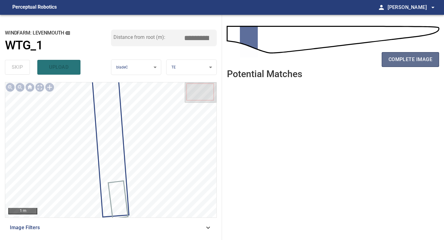
click at [408, 61] on span "complete image" at bounding box center [410, 59] width 44 height 9
